Goal: Entertainment & Leisure: Consume media (video, audio)

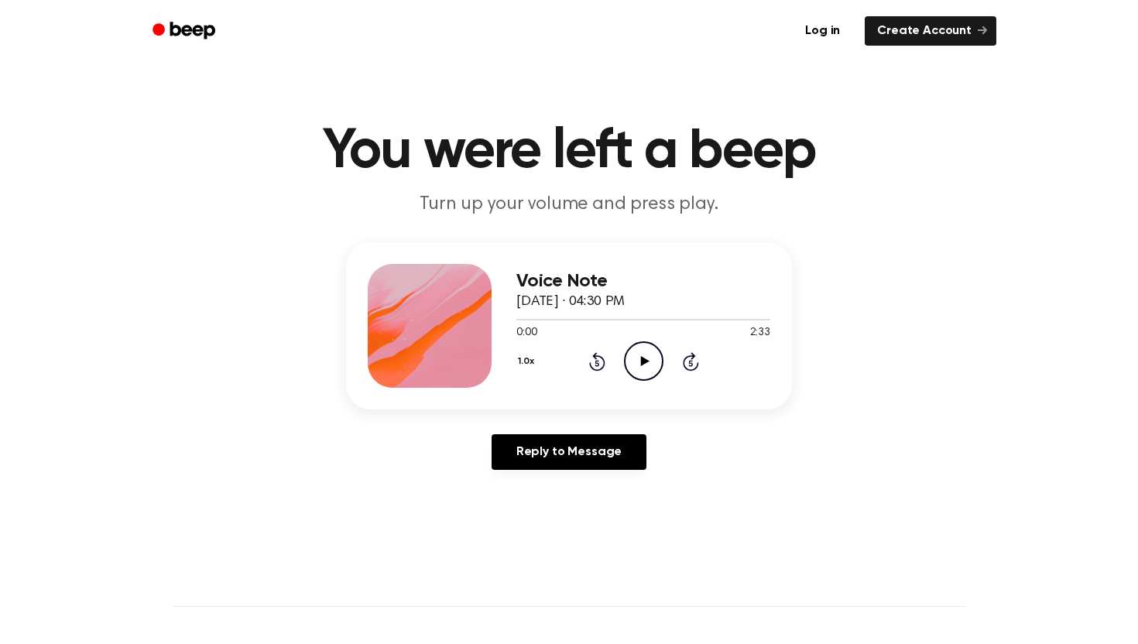
click at [648, 378] on icon "Play Audio" at bounding box center [643, 360] width 39 height 39
click at [536, 322] on div at bounding box center [643, 319] width 254 height 12
click at [522, 320] on div at bounding box center [528, 320] width 24 height 2
click at [647, 372] on icon "Pause Audio" at bounding box center [643, 360] width 39 height 39
click at [656, 370] on icon "Play Audio" at bounding box center [643, 360] width 39 height 39
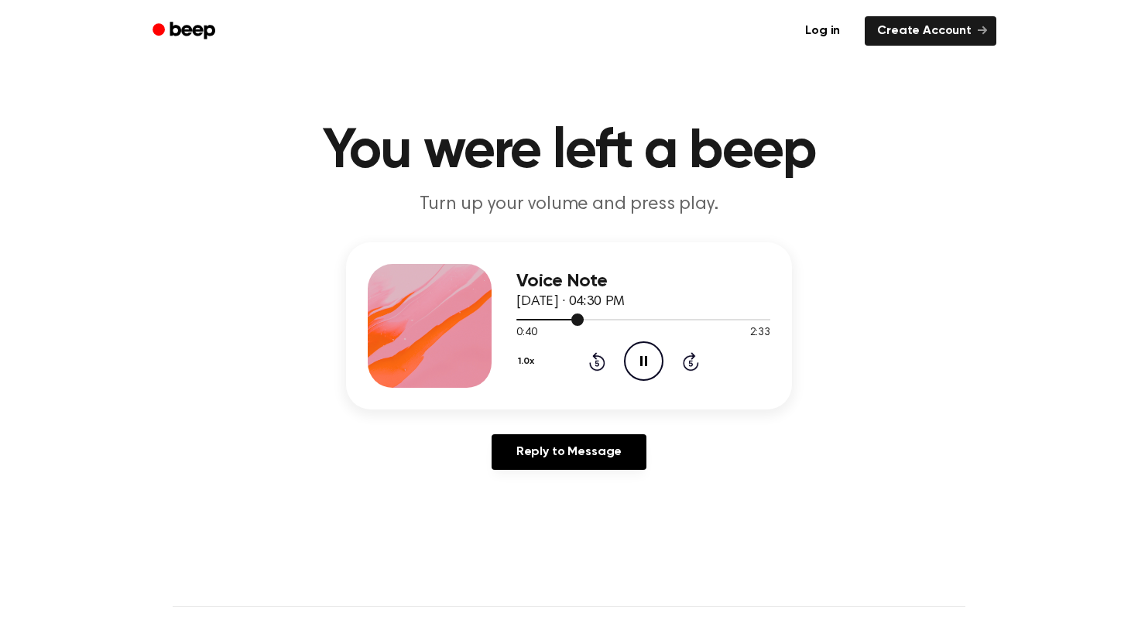
click at [553, 319] on div at bounding box center [549, 320] width 67 height 2
click at [646, 350] on icon "Play Audio" at bounding box center [643, 360] width 39 height 39
click at [638, 368] on icon "Pause Audio" at bounding box center [643, 360] width 39 height 39
click at [646, 368] on icon "Play Audio" at bounding box center [643, 360] width 39 height 39
click at [637, 365] on icon "Pause Audio" at bounding box center [643, 360] width 39 height 39
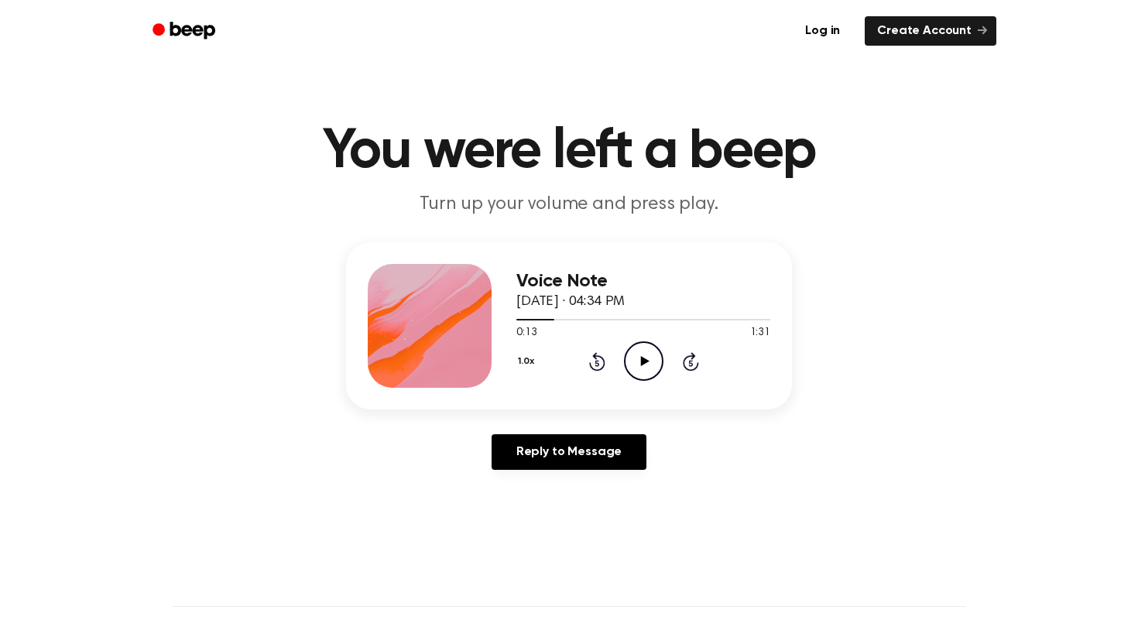
click at [637, 365] on icon "Play Audio" at bounding box center [643, 360] width 39 height 39
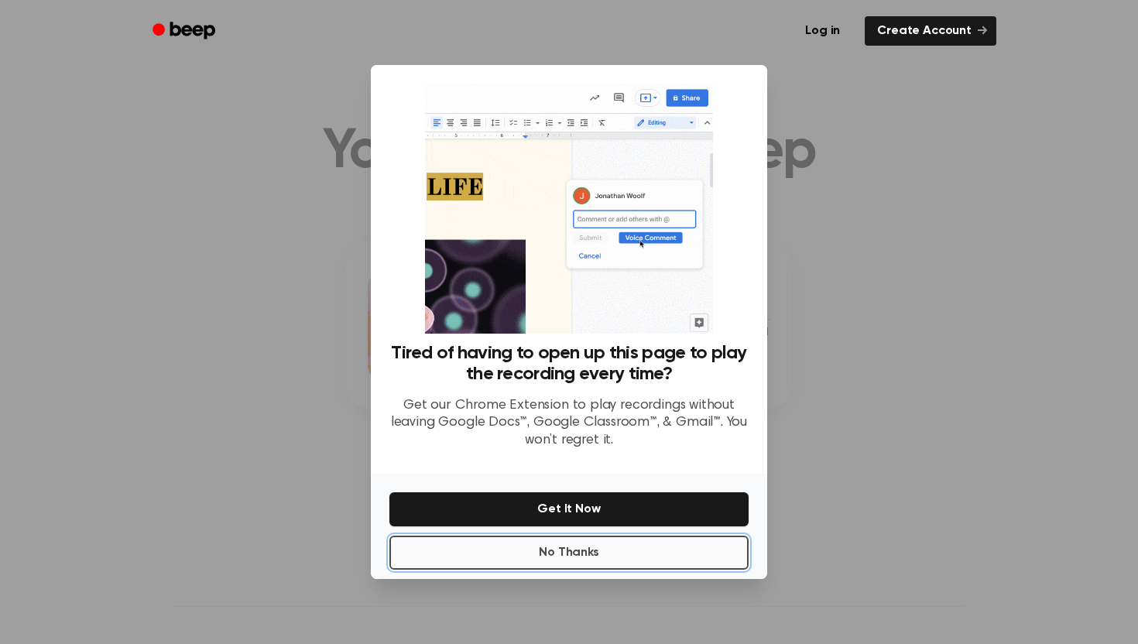
click at [590, 552] on button "No Thanks" at bounding box center [568, 553] width 359 height 34
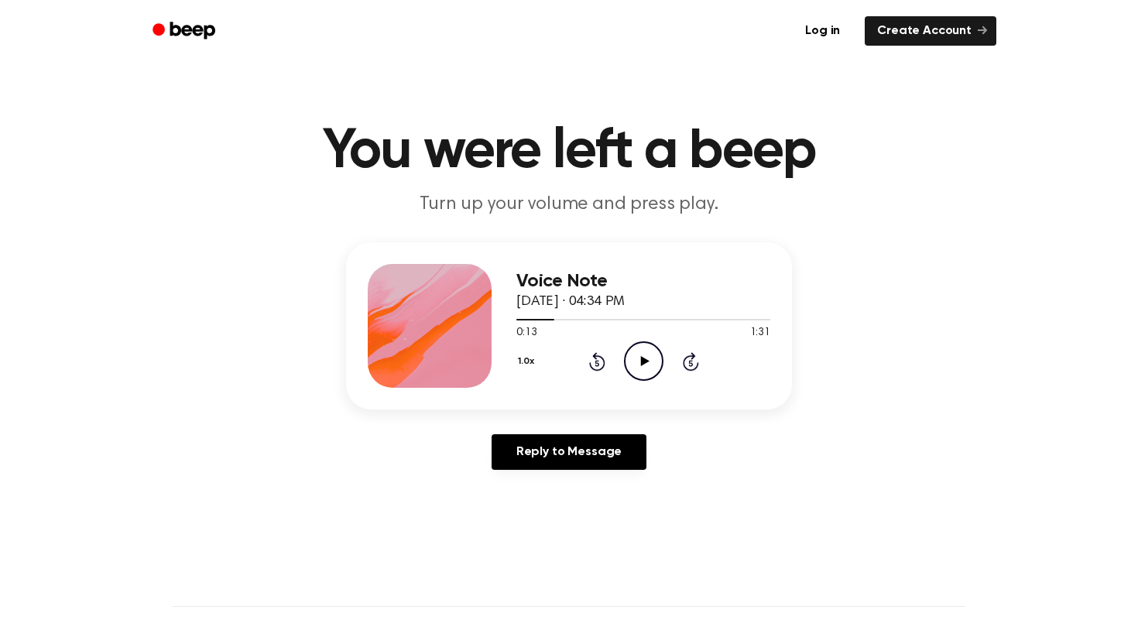
click at [633, 376] on icon "Play Audio" at bounding box center [643, 360] width 39 height 39
drag, startPoint x: 552, startPoint y: 320, endPoint x: 505, endPoint y: 320, distance: 47.2
click at [505, 320] on div "Voice Note [DATE] · 04:34 PM 0:14 1:31 Your browser does not support the [objec…" at bounding box center [569, 325] width 446 height 167
click at [711, 322] on div at bounding box center [643, 319] width 254 height 12
click at [687, 316] on div at bounding box center [643, 319] width 254 height 12
